Goal: Transaction & Acquisition: Purchase product/service

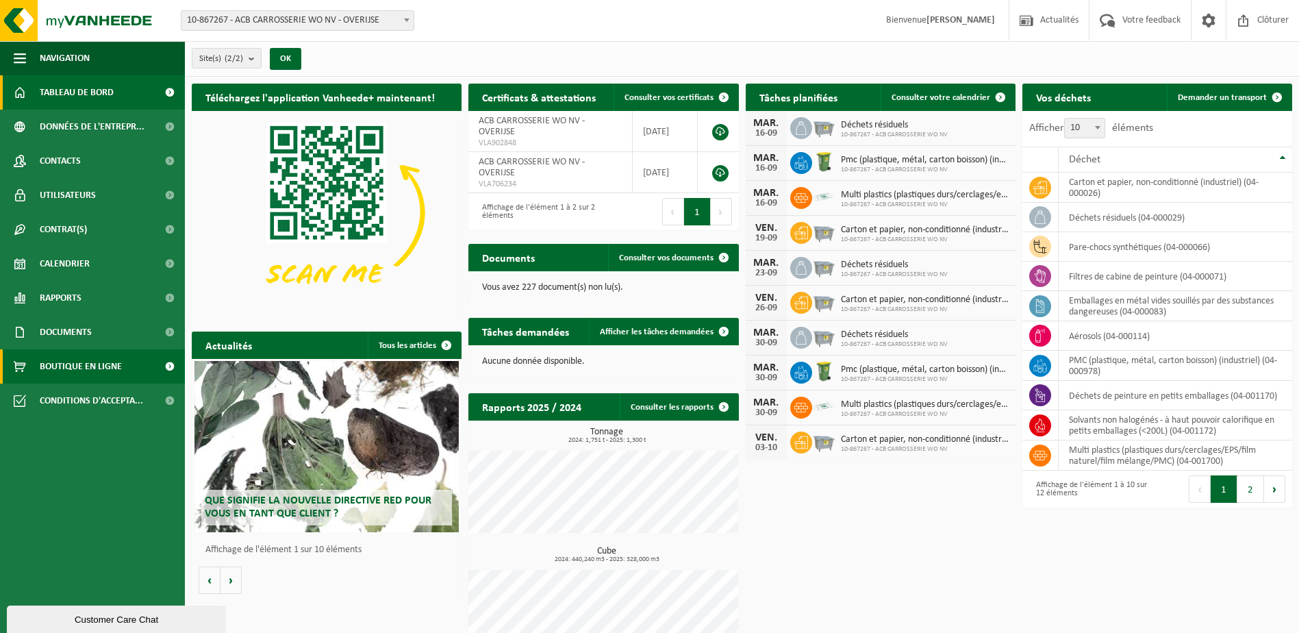
click at [82, 371] on span "Boutique en ligne" at bounding box center [81, 366] width 82 height 34
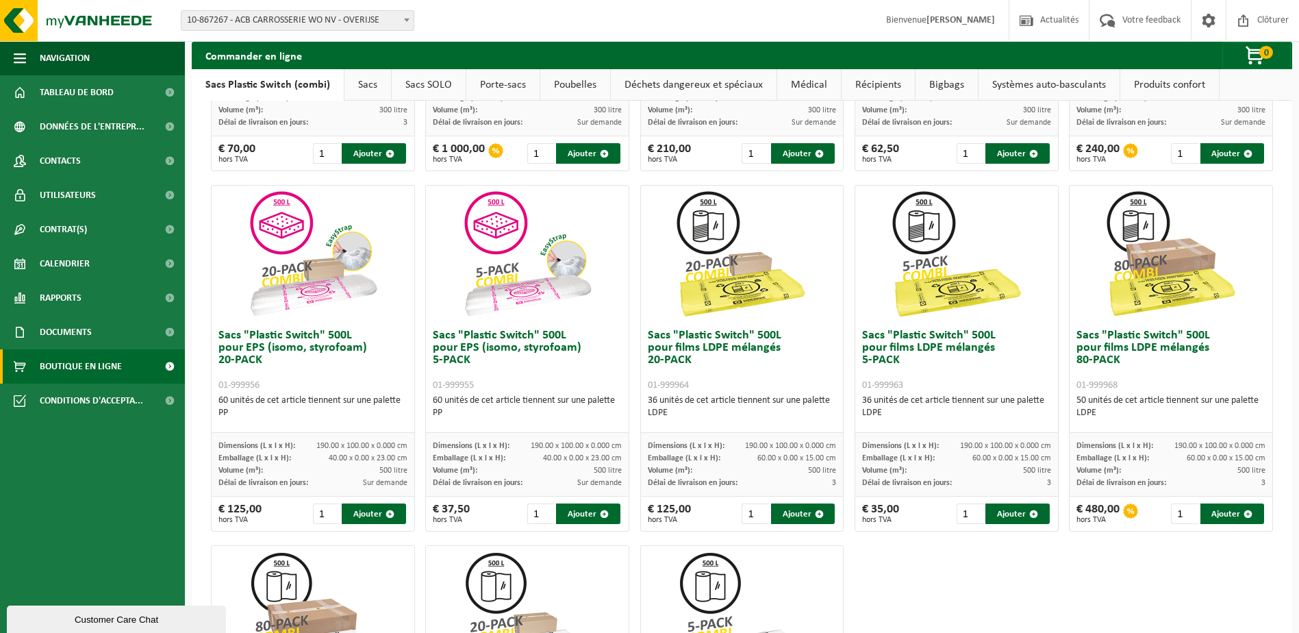
scroll to position [342, 0]
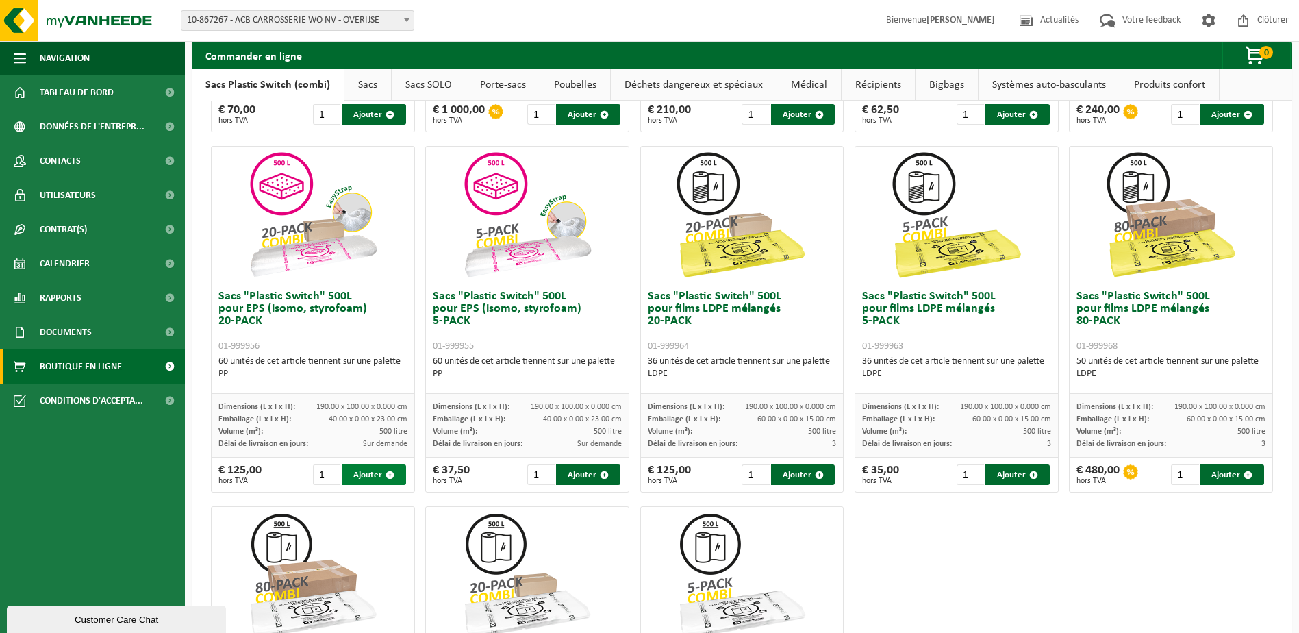
click at [374, 468] on button "Ajouter" at bounding box center [374, 474] width 64 height 21
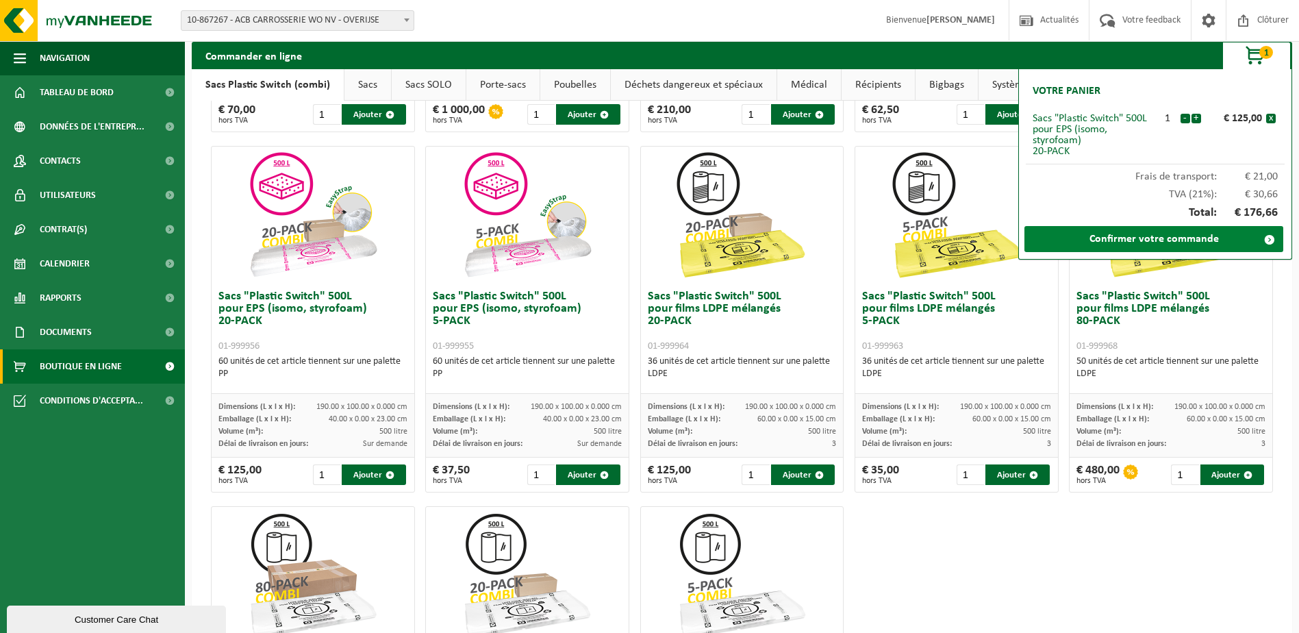
click at [1125, 235] on link "Confirmer votre commande" at bounding box center [1154, 239] width 259 height 26
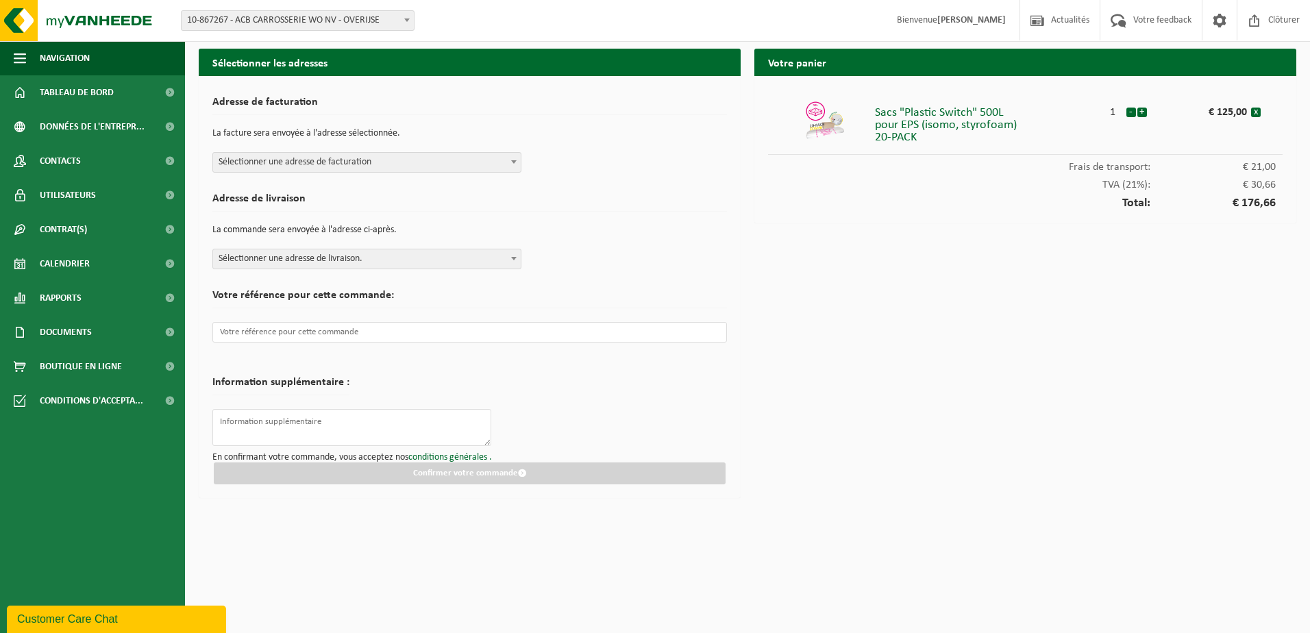
click at [295, 262] on span "Sélectionner une adresse de livraison." at bounding box center [367, 258] width 308 height 19
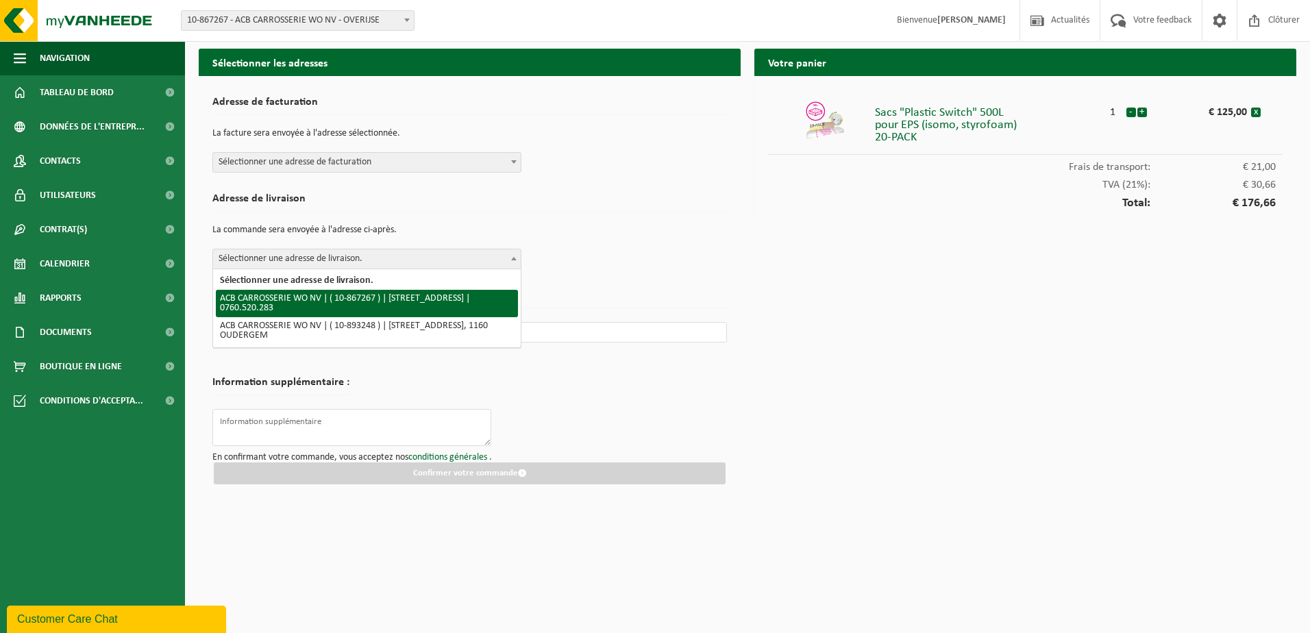
select select "103238"
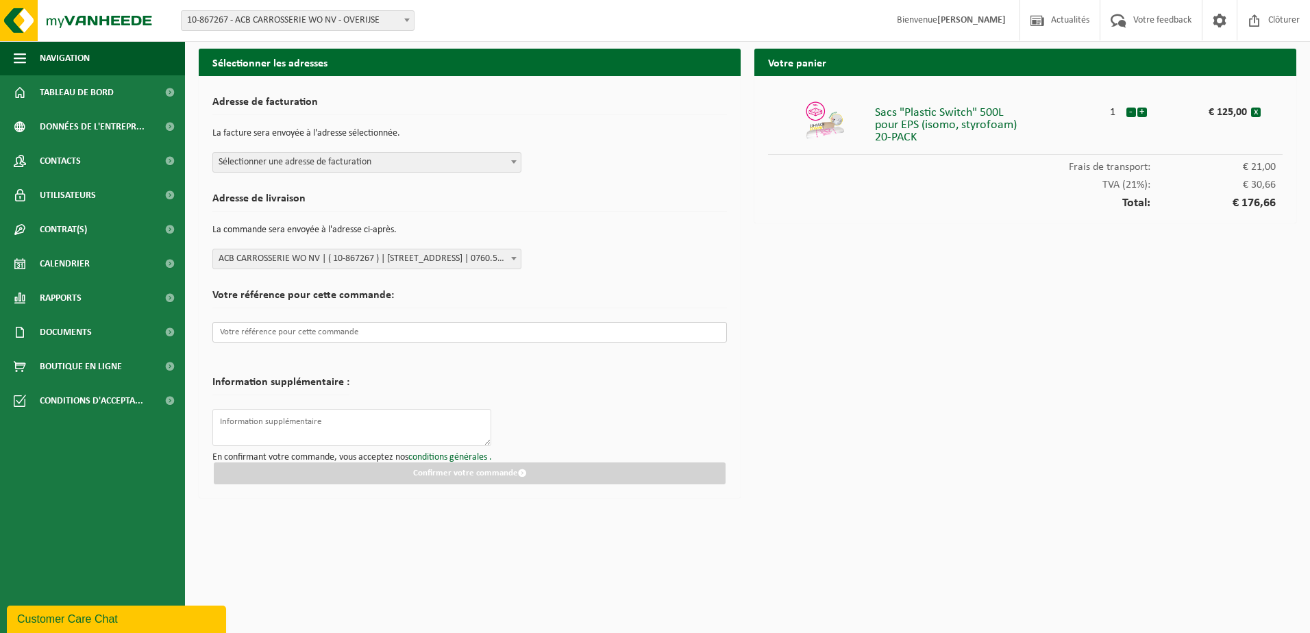
click at [296, 325] on input "text" at bounding box center [469, 332] width 514 height 21
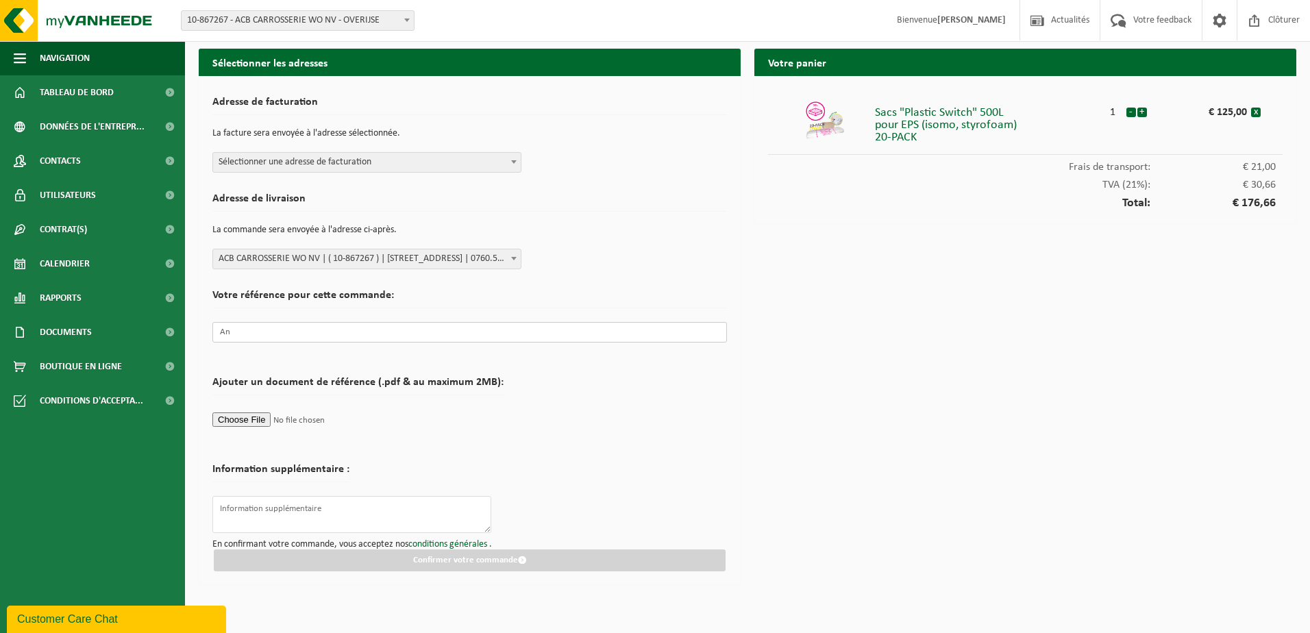
type input "A"
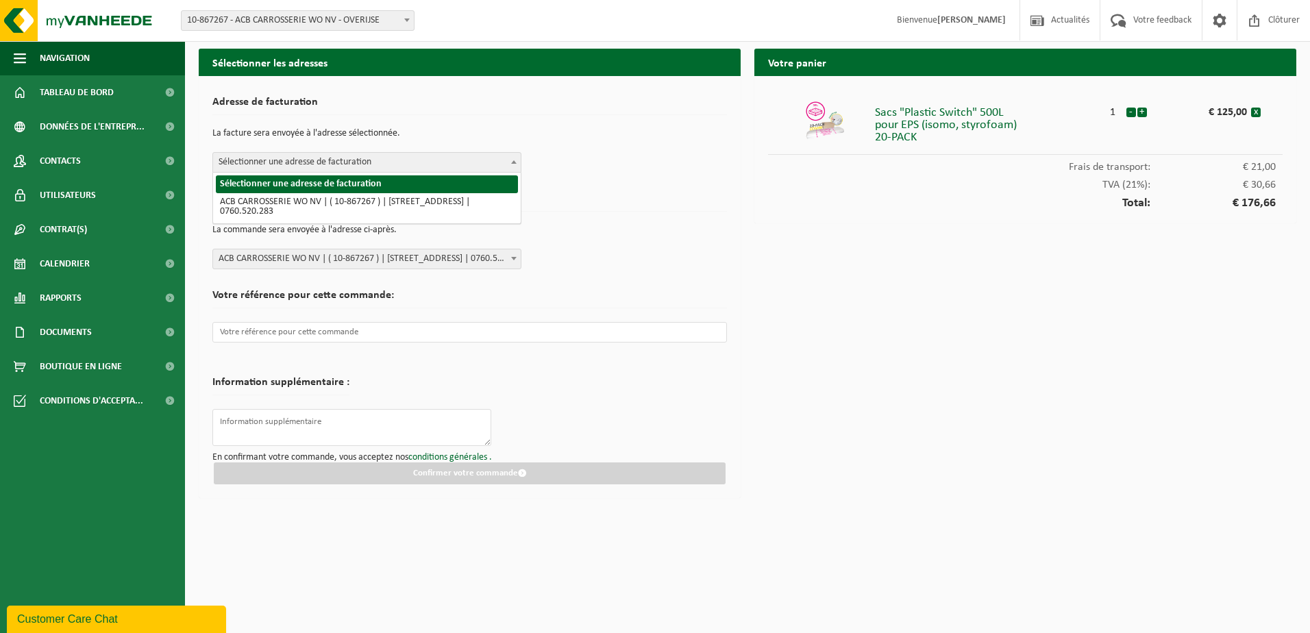
click at [343, 154] on span "Sélectionner une adresse de facturation" at bounding box center [367, 162] width 308 height 19
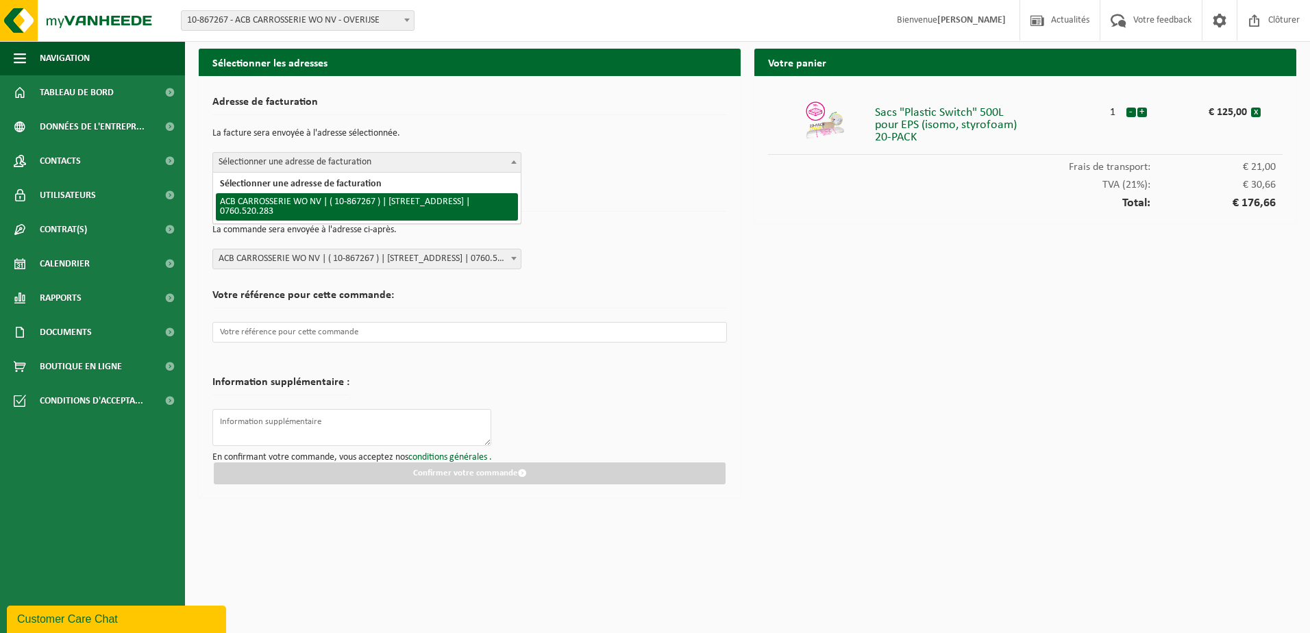
select select "103238"
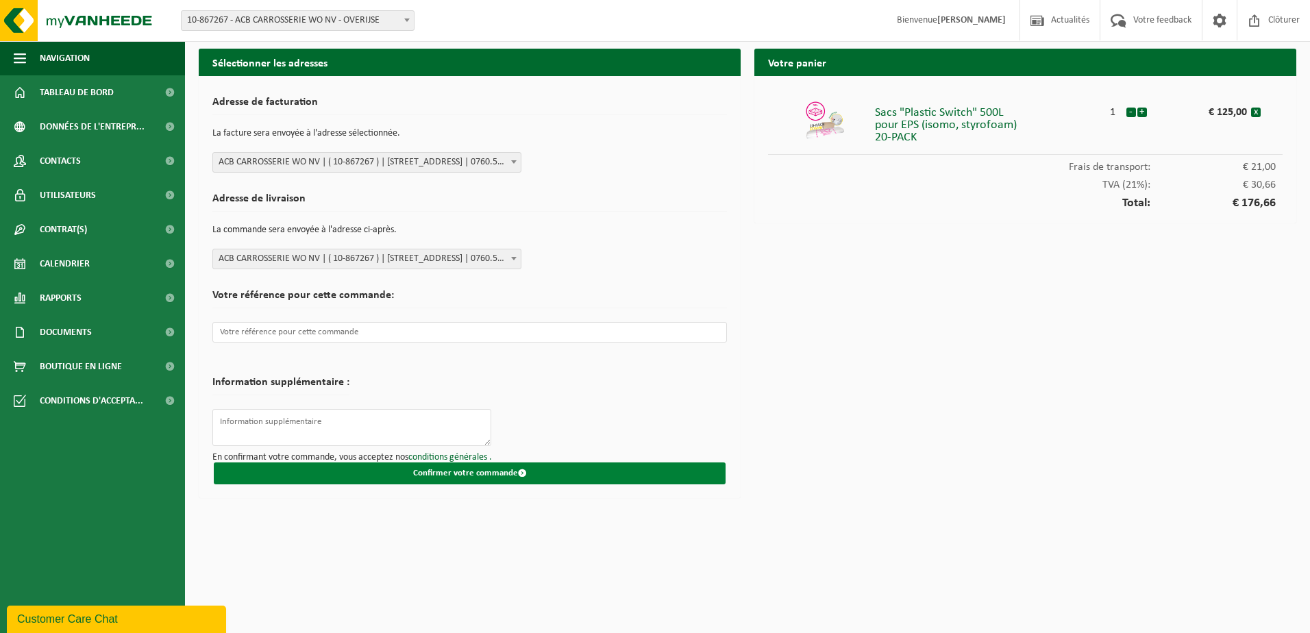
click at [454, 472] on button "Confirmer votre commande" at bounding box center [470, 473] width 512 height 22
